Goal: Task Accomplishment & Management: Use online tool/utility

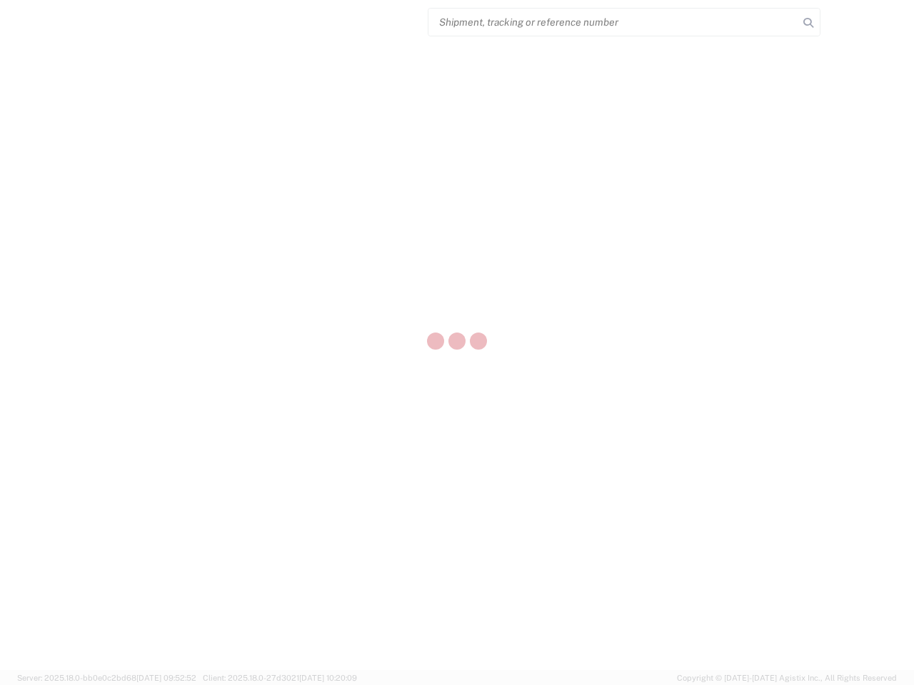
select select "US"
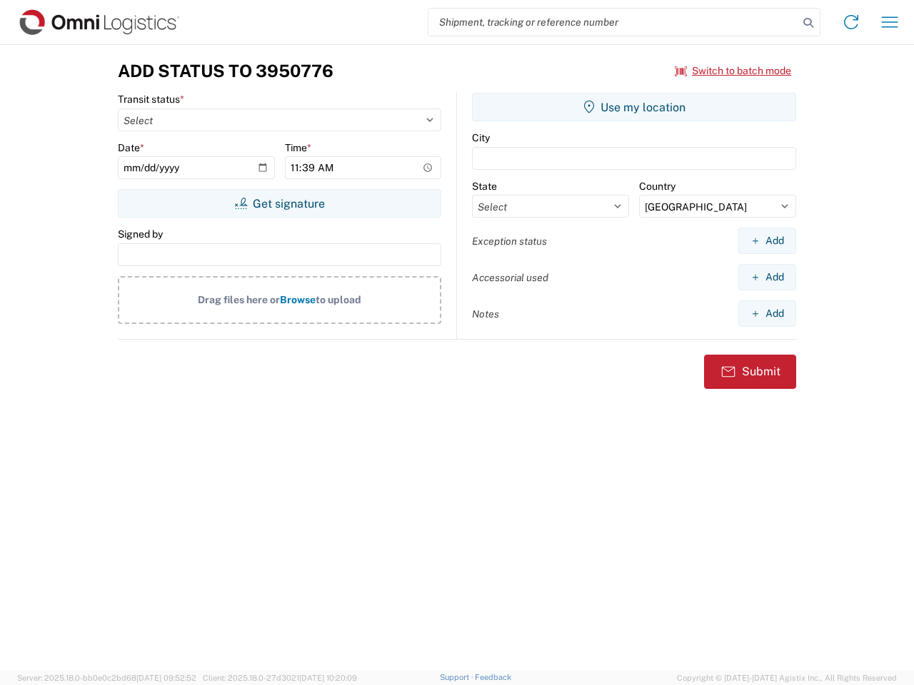
click at [613, 22] on input "search" at bounding box center [613, 22] width 370 height 27
click at [808, 23] on icon at bounding box center [808, 23] width 20 height 20
click at [851, 22] on icon at bounding box center [850, 22] width 23 height 23
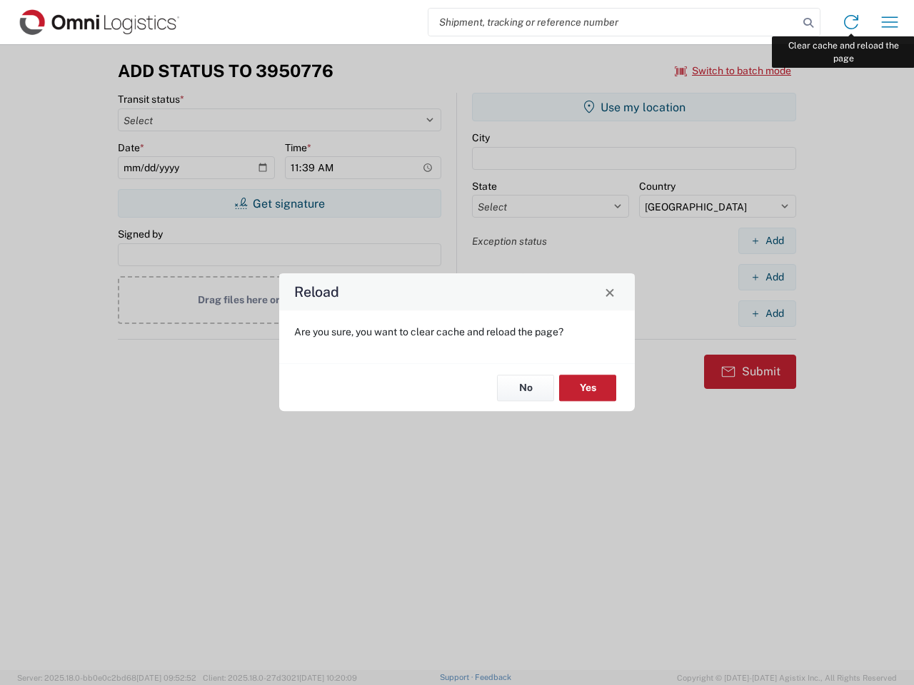
click at [889, 22] on div "Reload Are you sure, you want to clear cache and reload the page? No Yes" at bounding box center [457, 342] width 914 height 685
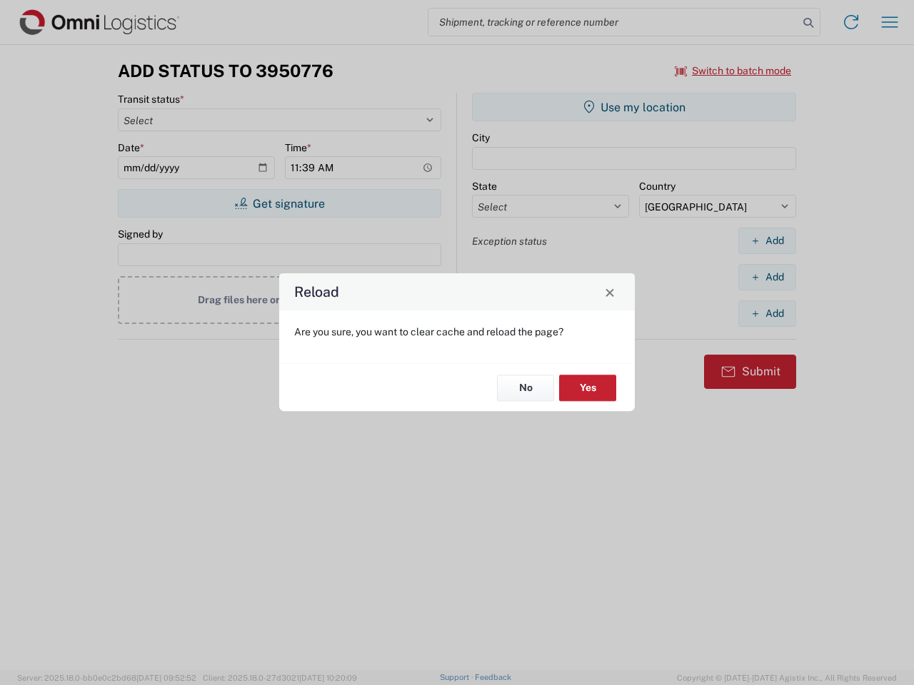
click at [733, 71] on div "Reload Are you sure, you want to clear cache and reload the page? No Yes" at bounding box center [457, 342] width 914 height 685
click at [279, 203] on div "Reload Are you sure, you want to clear cache and reload the page? No Yes" at bounding box center [457, 342] width 914 height 685
click at [634, 107] on div "Reload Are you sure, you want to clear cache and reload the page? No Yes" at bounding box center [457, 342] width 914 height 685
click at [767, 241] on div "Reload Are you sure, you want to clear cache and reload the page? No Yes" at bounding box center [457, 342] width 914 height 685
click at [767, 277] on div "Reload Are you sure, you want to clear cache and reload the page? No Yes" at bounding box center [457, 342] width 914 height 685
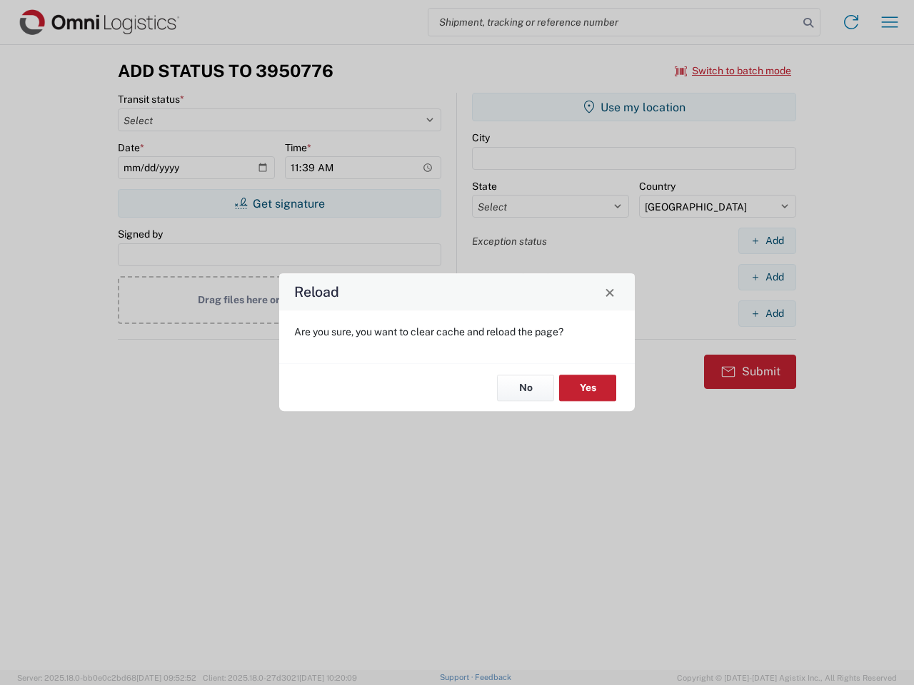
click at [767, 313] on div "Reload Are you sure, you want to clear cache and reload the page? No Yes" at bounding box center [457, 342] width 914 height 685
